Goal: Navigation & Orientation: Find specific page/section

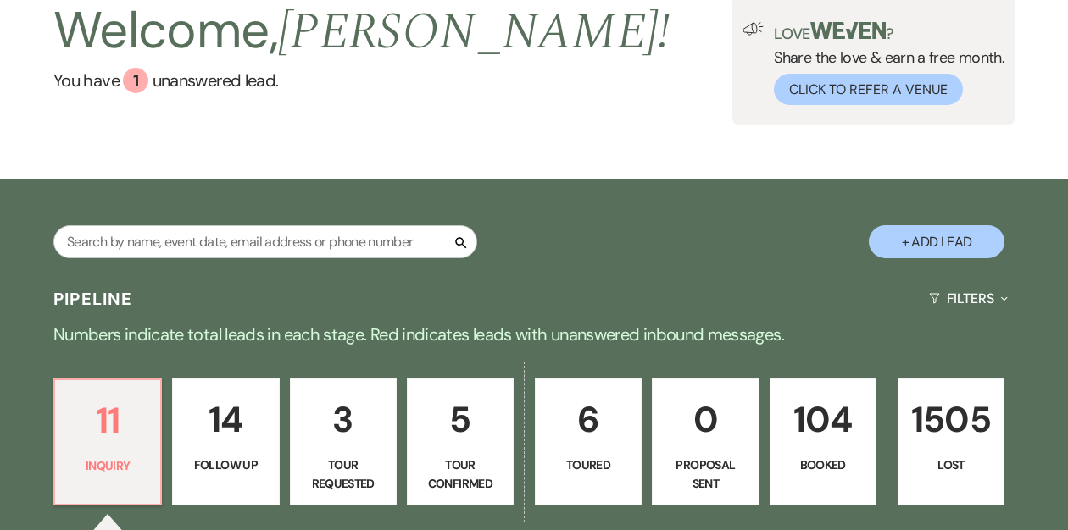
scroll to position [130, 0]
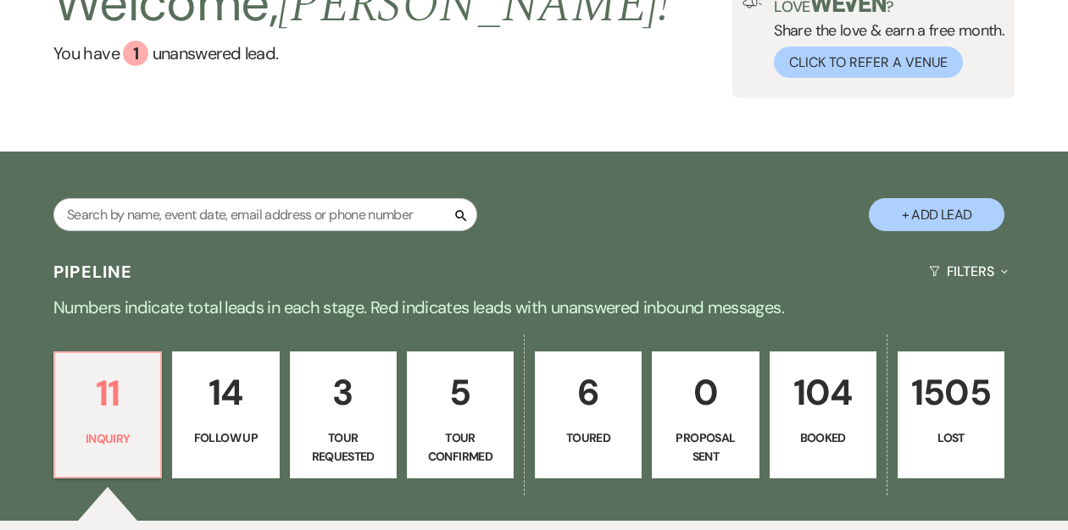
click at [818, 381] on p "104" at bounding box center [822, 392] width 85 height 57
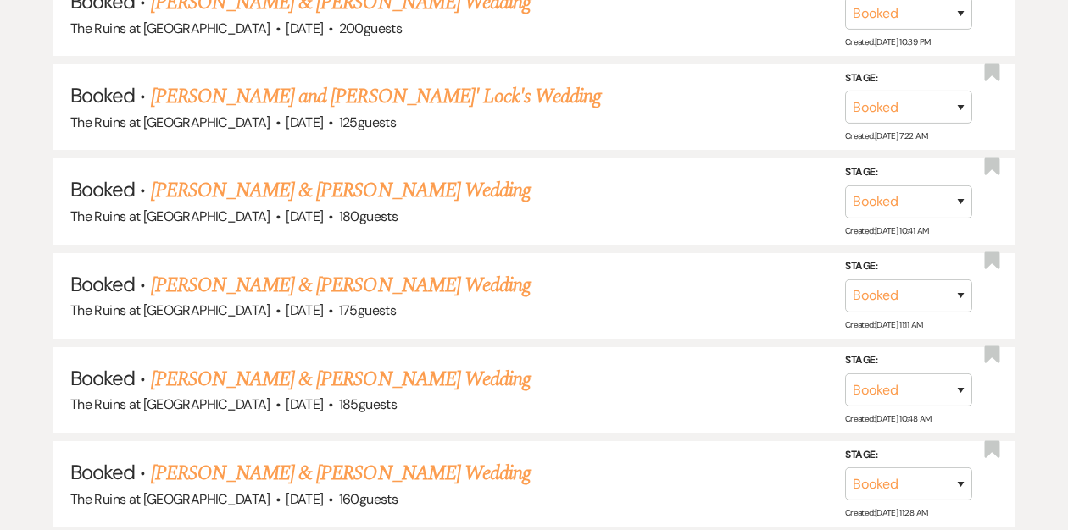
scroll to position [914, 0]
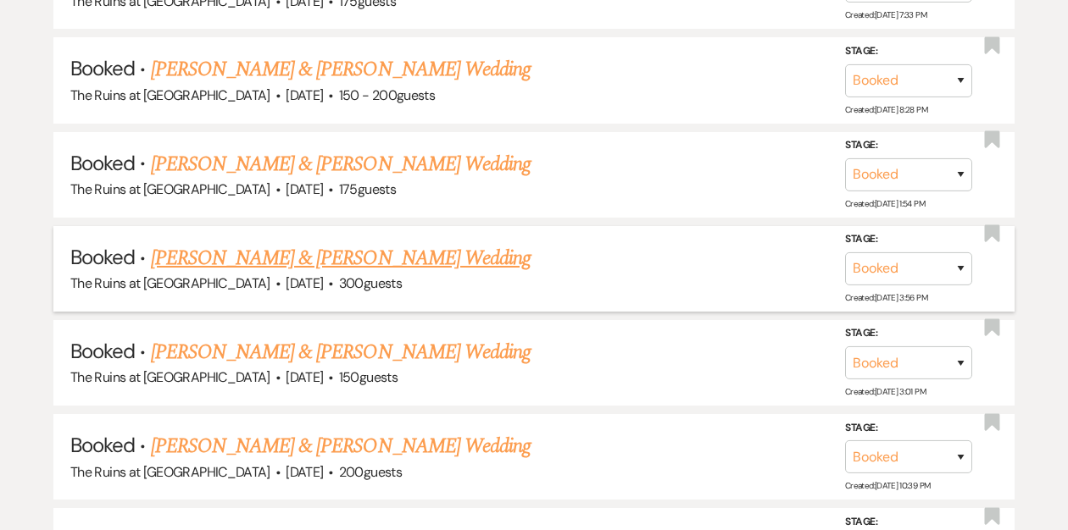
click at [416, 256] on link "[PERSON_NAME] & [PERSON_NAME] Wedding" at bounding box center [341, 258] width 380 height 31
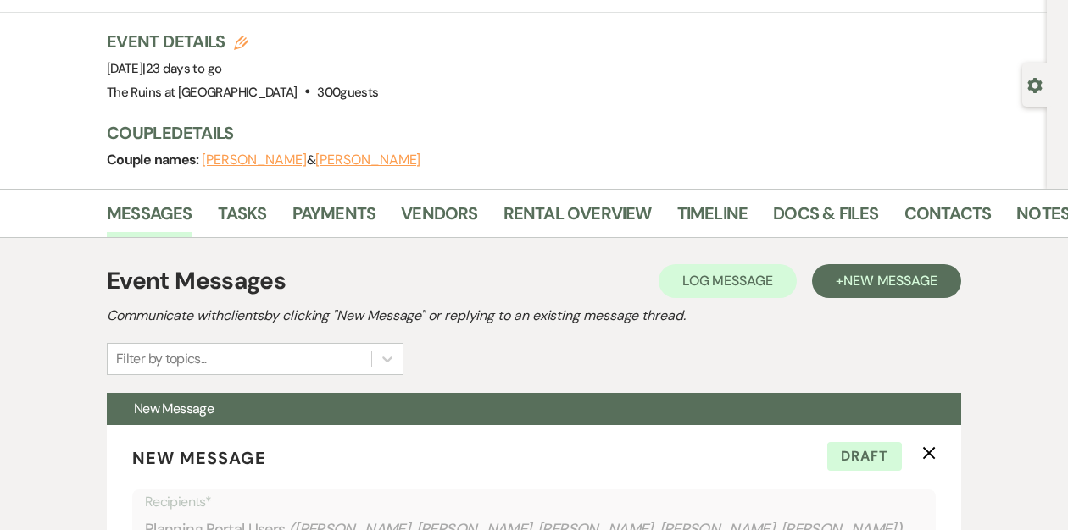
scroll to position [96, 0]
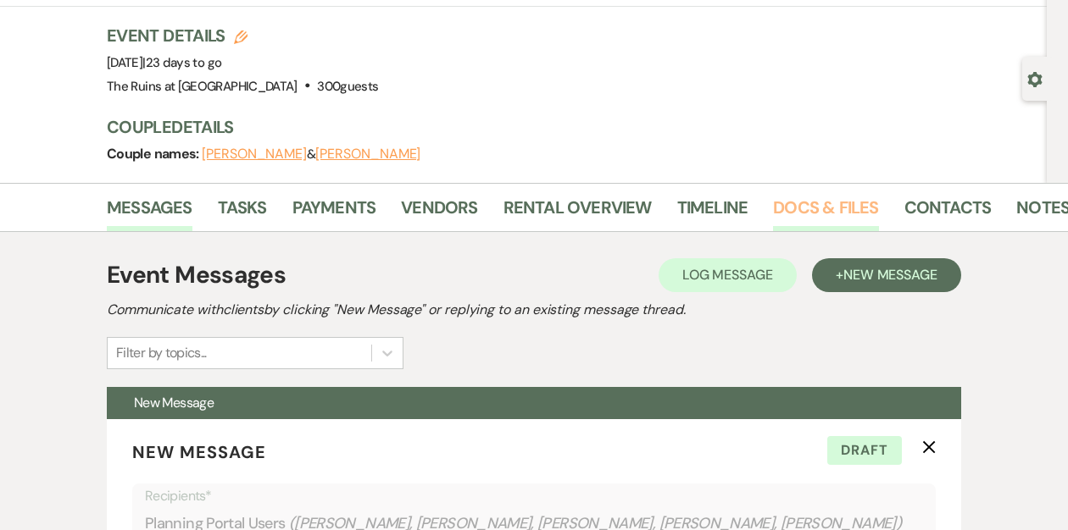
click at [818, 207] on link "Docs & Files" at bounding box center [825, 212] width 105 height 37
